Goal: Task Accomplishment & Management: Use online tool/utility

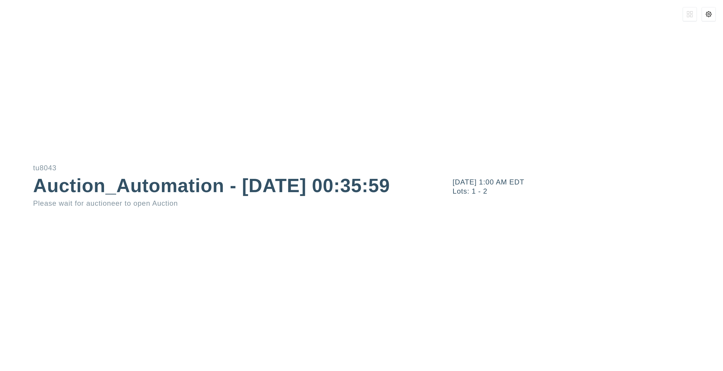
click at [704, 18] on button at bounding box center [708, 14] width 14 height 14
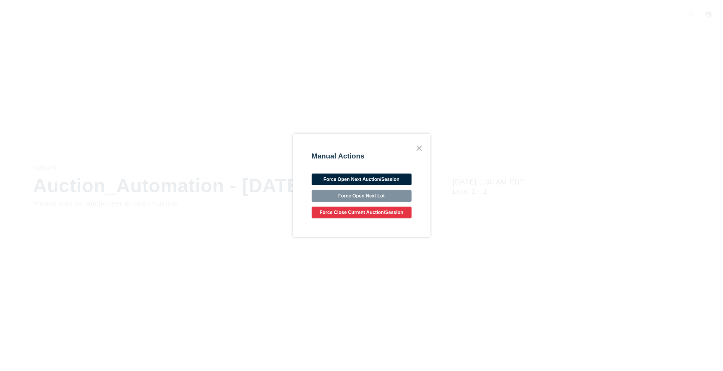
click at [393, 181] on button "Force Open Next Auction/Session" at bounding box center [362, 180] width 100 height 12
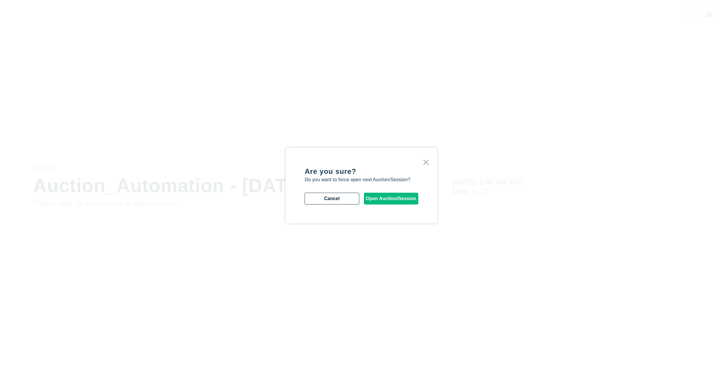
drag, startPoint x: 391, startPoint y: 198, endPoint x: 427, endPoint y: 160, distance: 51.4
click at [427, 160] on div "Are you sure? Do you want to force open next Auction/Session? Cancel Open Aucti…" at bounding box center [361, 186] width 151 height 76
click at [427, 161] on icon at bounding box center [426, 162] width 11 height 11
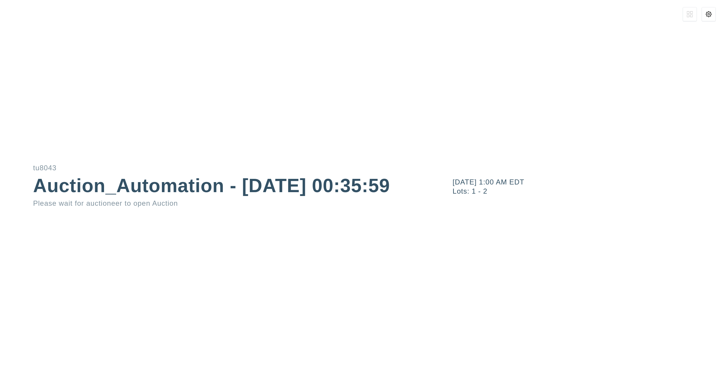
click at [715, 12] on button at bounding box center [708, 14] width 14 height 14
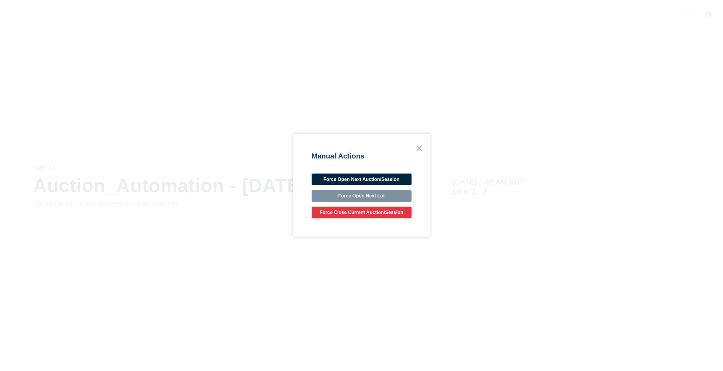
click at [381, 179] on button "Force Open Next Auction/Session" at bounding box center [362, 180] width 100 height 12
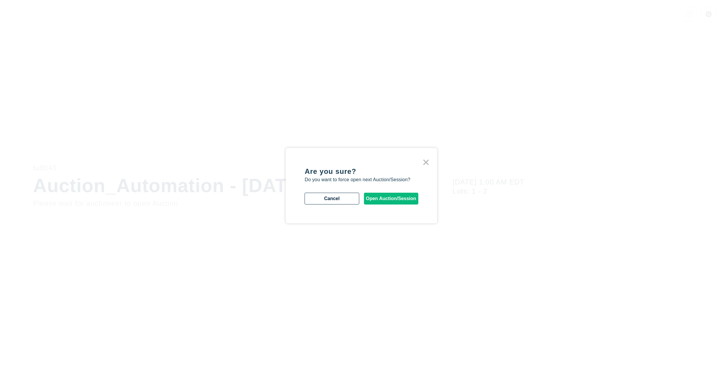
drag, startPoint x: 362, startPoint y: 207, endPoint x: 366, endPoint y: 205, distance: 4.0
click at [362, 207] on div "Are you sure? Do you want to force open next Auction/Session? Cancel Open Aucti…" at bounding box center [361, 186] width 151 height 76
click at [370, 203] on button "Open Auction/Session" at bounding box center [391, 199] width 54 height 12
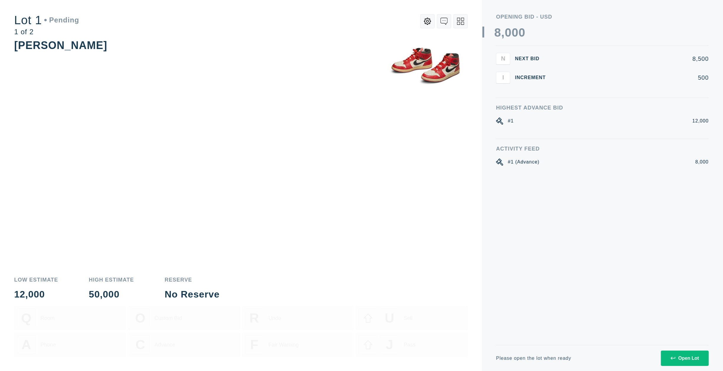
drag, startPoint x: 376, startPoint y: 371, endPoint x: 514, endPoint y: 354, distance: 138.6
click at [384, 371] on div "Lot 1 Pending 1 of 2 [PERSON_NAME] Low Estimate 12,000 High Estimate 50,000 Res…" at bounding box center [241, 185] width 482 height 371
click at [515, 222] on div "Activity Feed #1 (Advance) 8,000" at bounding box center [602, 245] width 213 height 199
click at [690, 354] on button "Open Lot" at bounding box center [685, 358] width 48 height 15
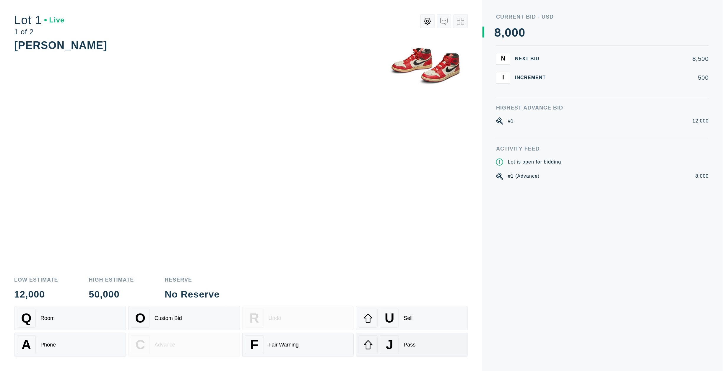
click at [418, 344] on div "J Pass" at bounding box center [412, 344] width 106 height 19
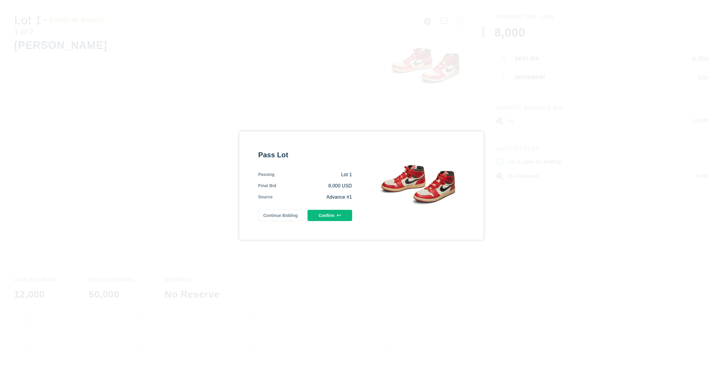
click at [320, 216] on button "Confirm" at bounding box center [329, 215] width 45 height 11
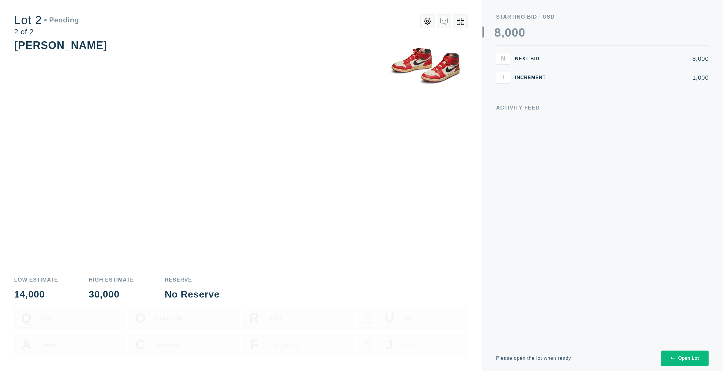
click at [463, 20] on icon at bounding box center [460, 21] width 7 height 7
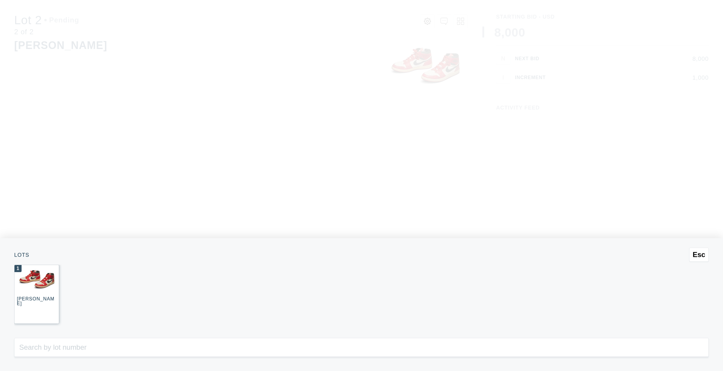
click at [43, 286] on img at bounding box center [37, 279] width 44 height 29
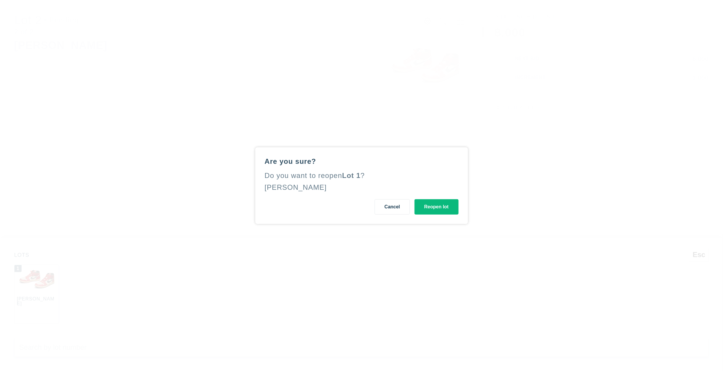
click at [386, 206] on button "Cancel" at bounding box center [391, 206] width 35 height 15
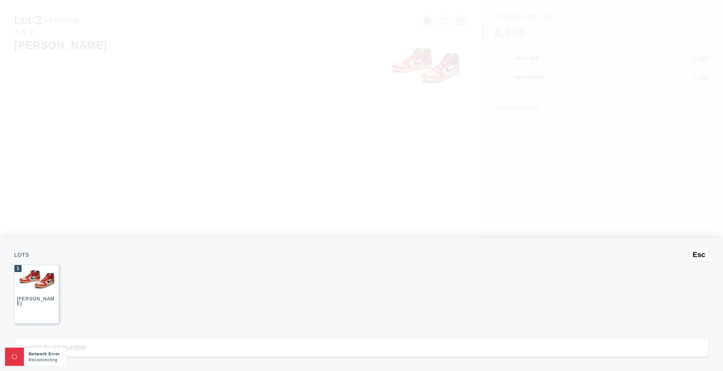
click at [29, 298] on div "[PERSON_NAME]" at bounding box center [36, 302] width 38 height 10
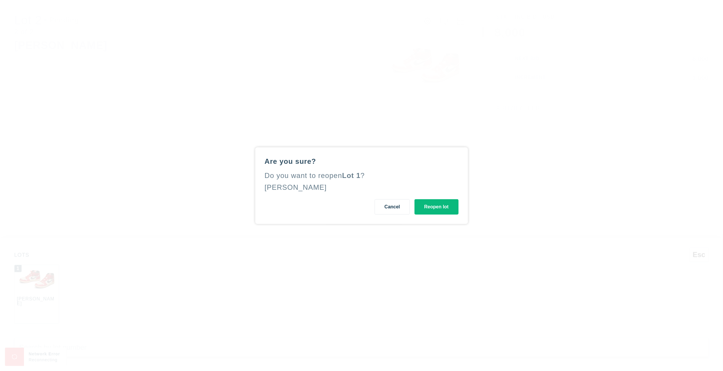
click at [446, 205] on button "Reopen lot" at bounding box center [436, 206] width 44 height 15
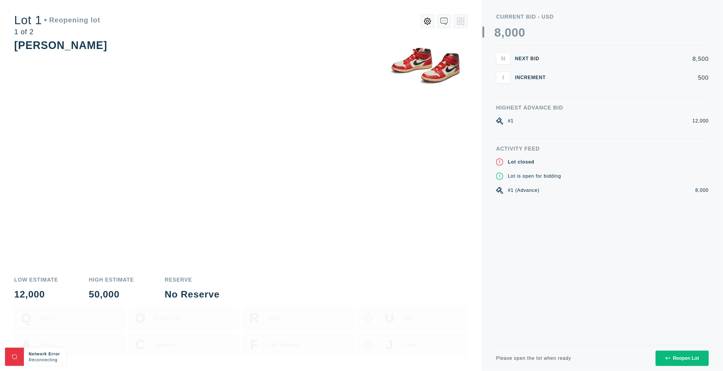
click at [672, 356] on div "Reopen Lot" at bounding box center [682, 358] width 34 height 5
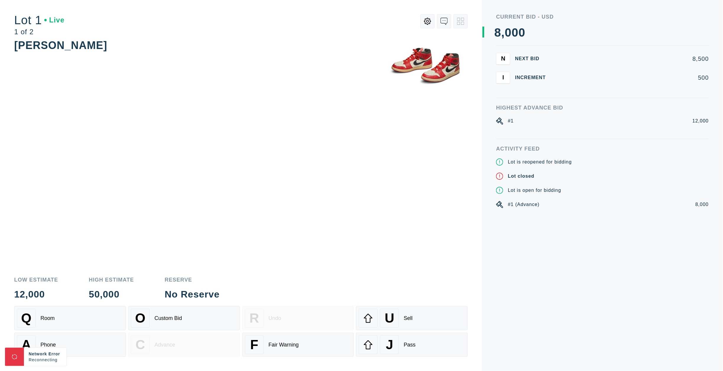
drag, startPoint x: 311, startPoint y: 220, endPoint x: 314, endPoint y: 208, distance: 12.3
click at [311, 220] on div "[PERSON_NAME]" at bounding box center [240, 154] width 453 height 232
